Goal: Feedback & Contribution: Leave review/rating

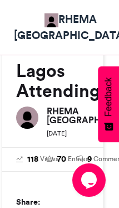
scroll to position [170, 6]
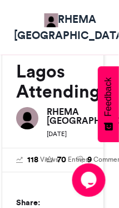
click at [31, 117] on img at bounding box center [28, 118] width 22 height 22
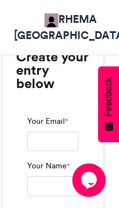
scroll to position [571, 6]
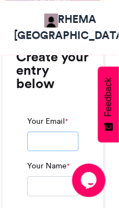
click at [47, 141] on input "Your Email *" at bounding box center [53, 142] width 51 height 20
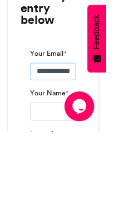
type input "**********"
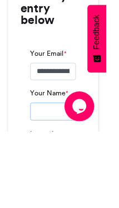
click at [50, 176] on input "Your Name *" at bounding box center [59, 186] width 51 height 20
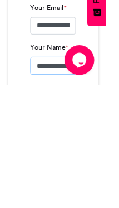
type input "**********"
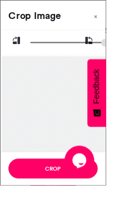
click at [69, 200] on button "Crop" at bounding box center [59, 189] width 100 height 22
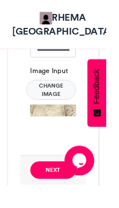
scroll to position [702, 0]
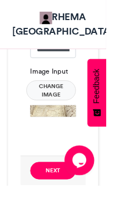
click at [60, 189] on button "Next" at bounding box center [59, 192] width 51 height 20
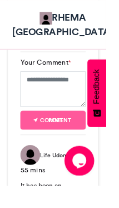
scroll to position [687, 0]
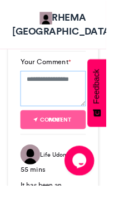
click at [61, 98] on textarea "Your Comment *" at bounding box center [60, 100] width 74 height 40
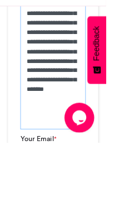
scroll to position [0, 0]
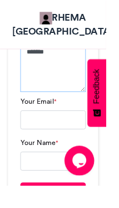
type textarea "**********"
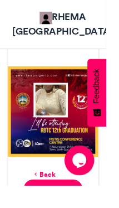
scroll to position [431, 0]
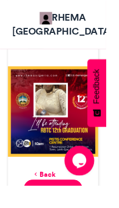
click at [49, 195] on link "Back" at bounding box center [50, 196] width 26 height 12
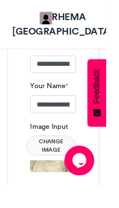
scroll to position [641, 0]
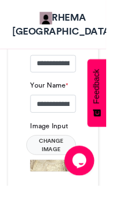
click at [61, 162] on button "Change Image" at bounding box center [58, 163] width 56 height 22
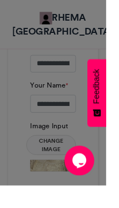
scroll to position [641, 0]
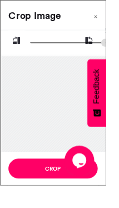
type input "******"
click at [119, 18] on button "×" at bounding box center [108, 16] width 22 height 31
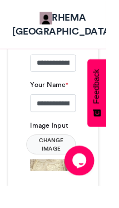
click at [59, 160] on button "Change Image" at bounding box center [58, 162] width 56 height 22
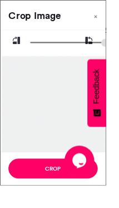
click at [71, 200] on button "Crop" at bounding box center [59, 189] width 100 height 22
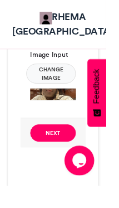
scroll to position [722, 0]
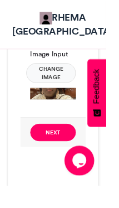
click at [64, 146] on button "Next" at bounding box center [59, 149] width 51 height 20
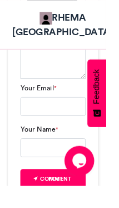
scroll to position [830, 0]
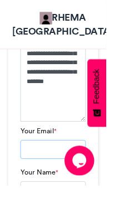
click at [51, 167] on input "Your Email *" at bounding box center [60, 167] width 74 height 21
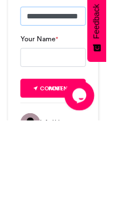
scroll to position [857, 0]
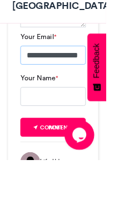
type input "**********"
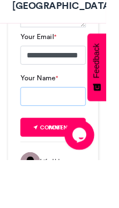
click at [52, 127] on input "Your Name *" at bounding box center [60, 137] width 74 height 21
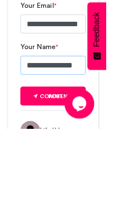
type input "**********"
click at [68, 161] on button "Post comment" at bounding box center [60, 171] width 74 height 21
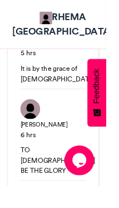
scroll to position [1642, 0]
